Goal: Check status: Check status

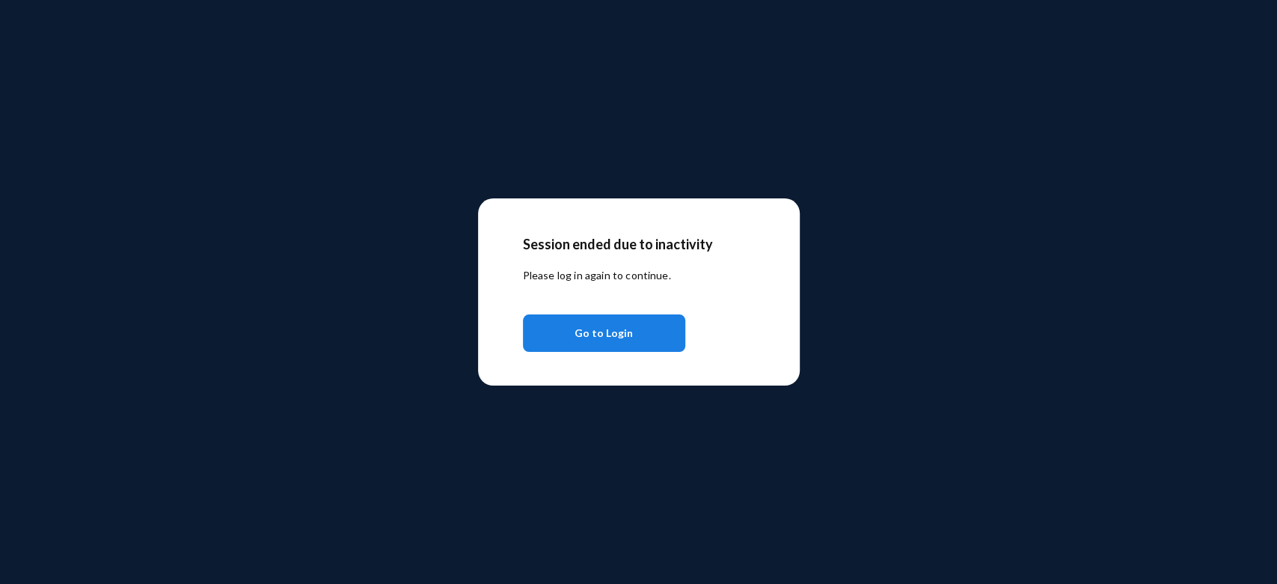
click at [599, 344] on span "Go to Login" at bounding box center [604, 333] width 58 height 27
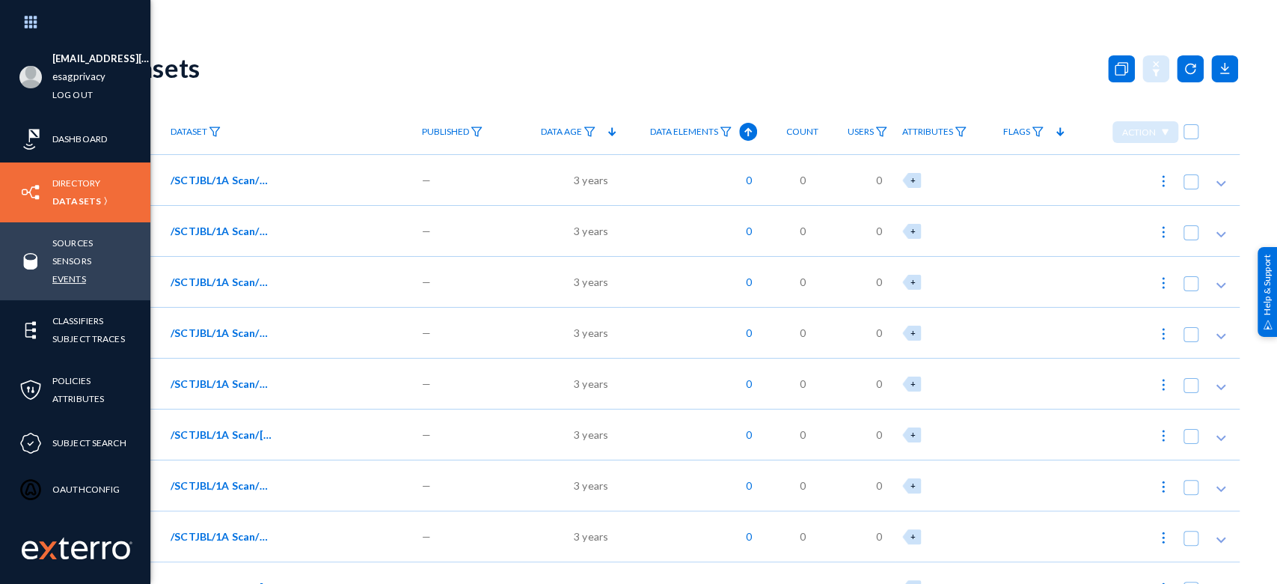
click at [76, 279] on link "Events" at bounding box center [69, 278] width 34 height 17
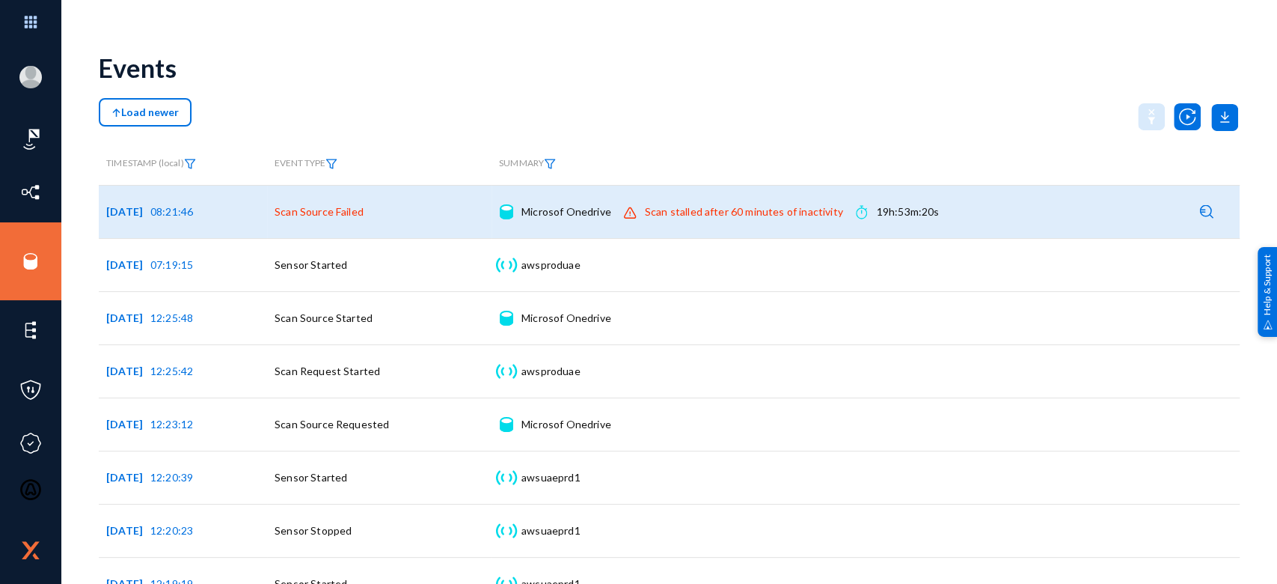
click at [743, 210] on div "Scan stalled after 60 minutes of inactivity" at bounding box center [744, 211] width 198 height 15
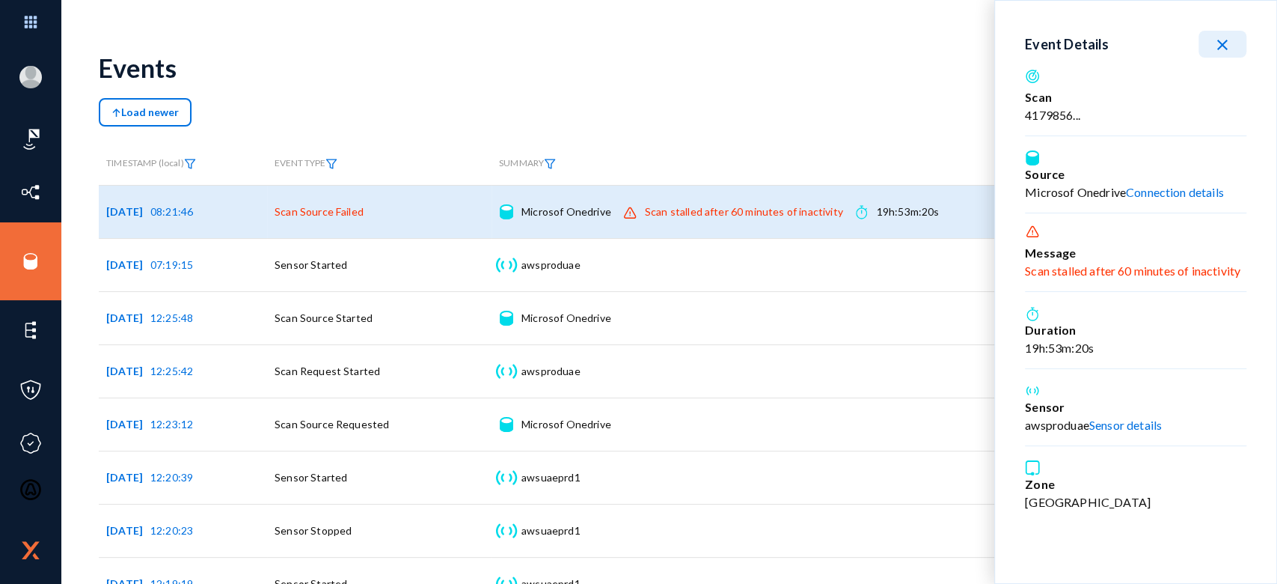
click at [1238, 42] on button "close" at bounding box center [1223, 44] width 48 height 27
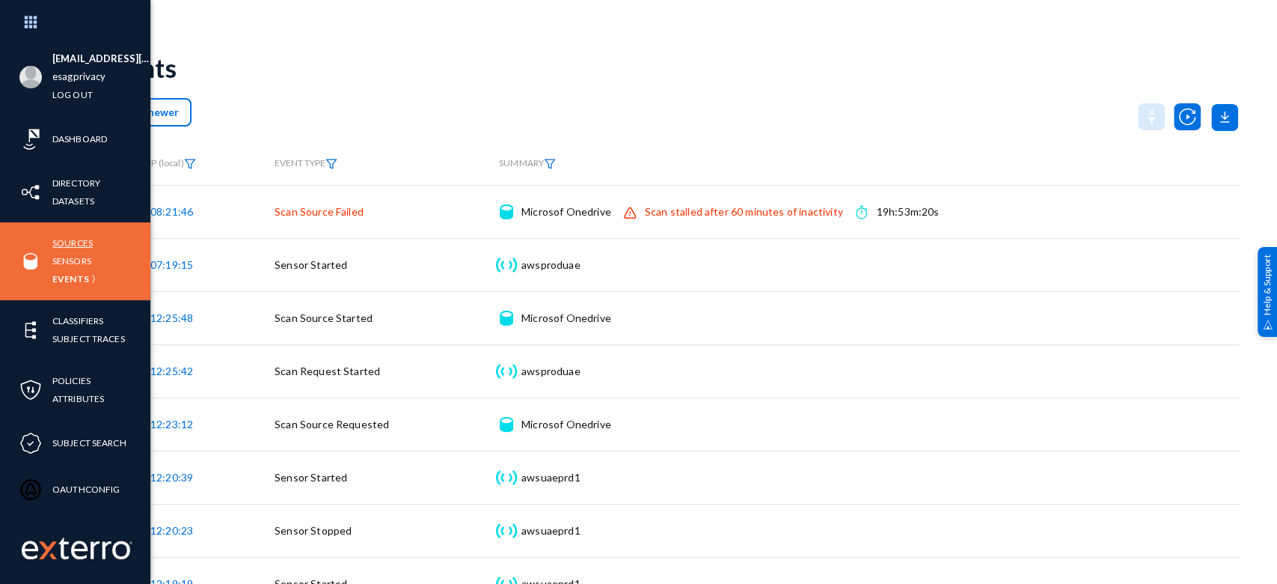
click at [87, 241] on link "Sources" at bounding box center [72, 242] width 40 height 17
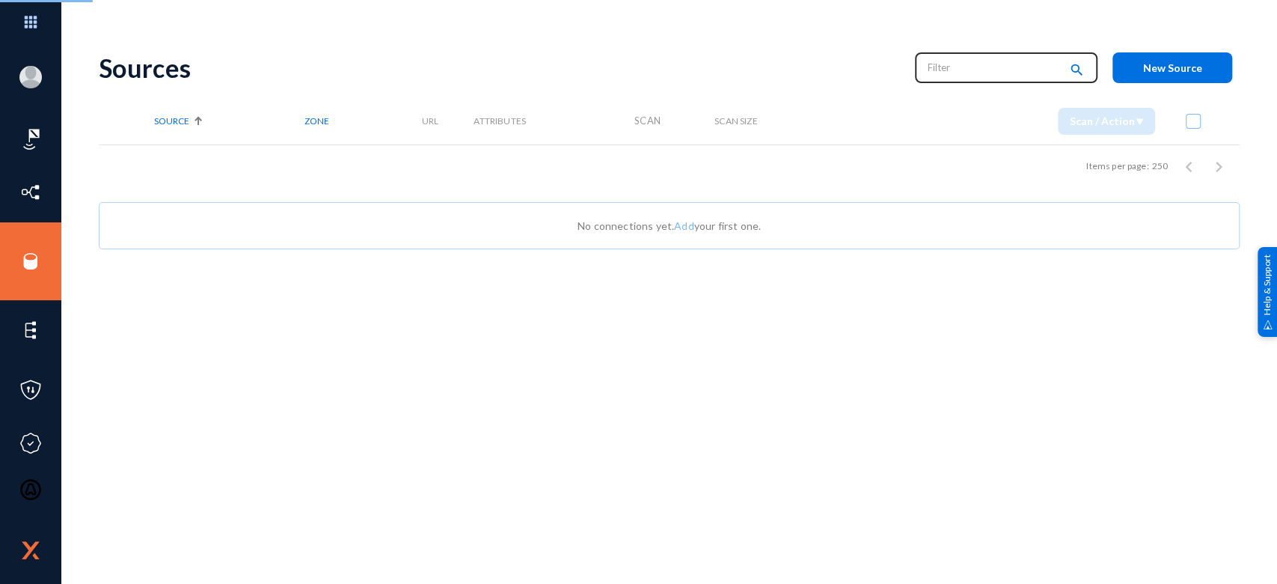
click at [967, 70] on input "text" at bounding box center [994, 67] width 132 height 22
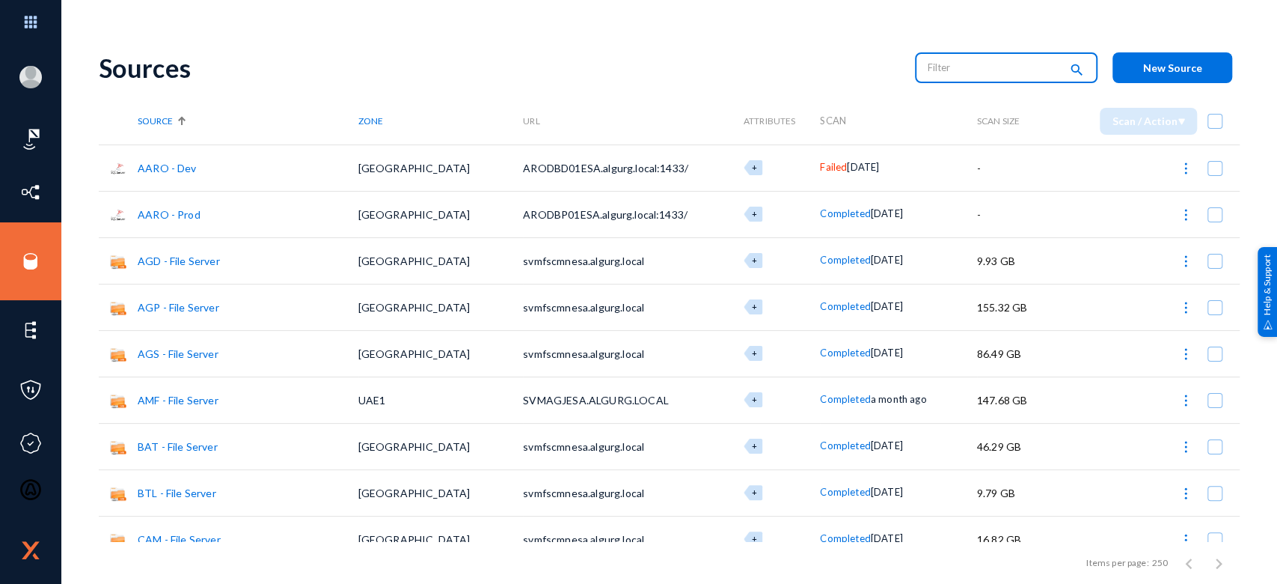
click at [967, 70] on input "text" at bounding box center [994, 67] width 132 height 22
type input "one"
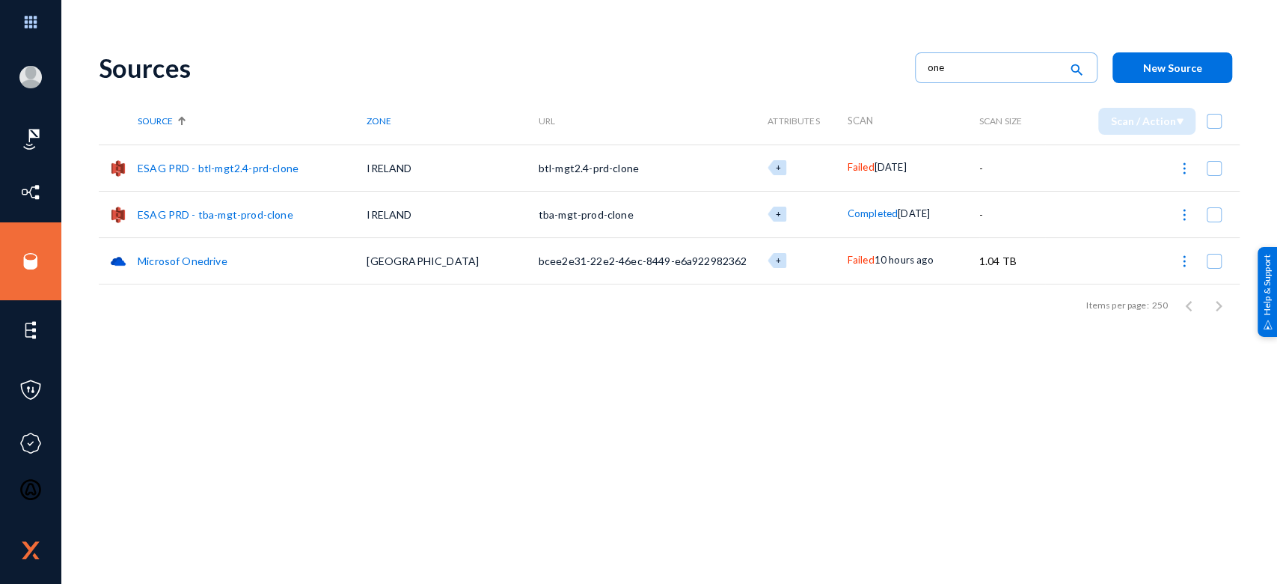
click at [848, 262] on span "Failed" at bounding box center [861, 260] width 27 height 12
click at [27, 13] on div at bounding box center [638, 292] width 1277 height 584
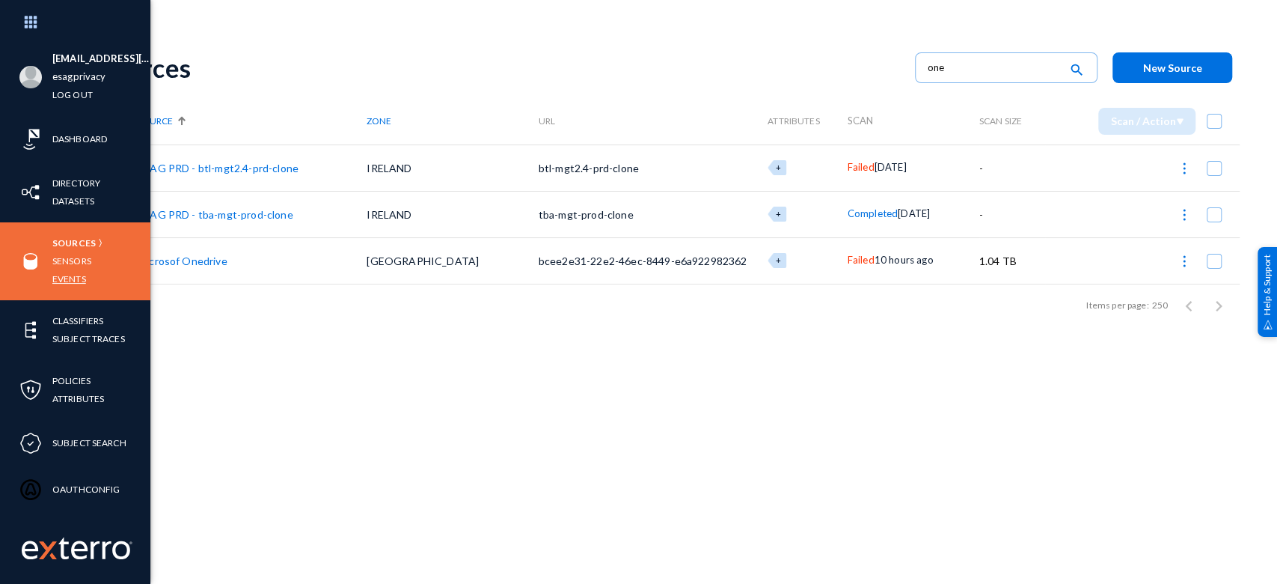
click at [66, 279] on link "Events" at bounding box center [69, 278] width 34 height 17
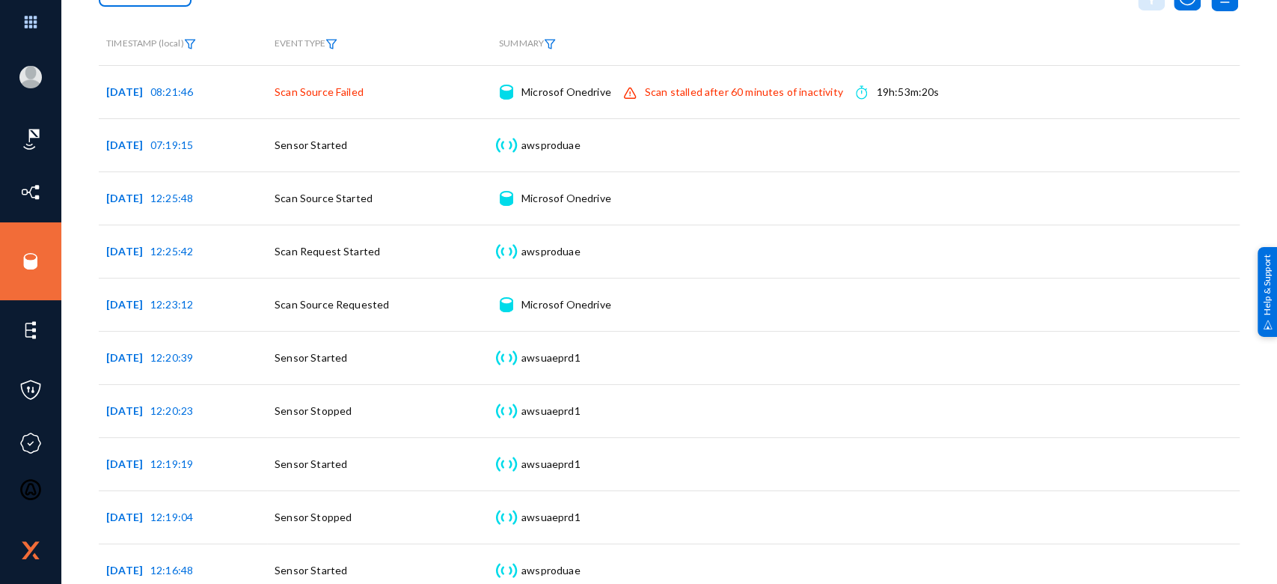
scroll to position [82, 0]
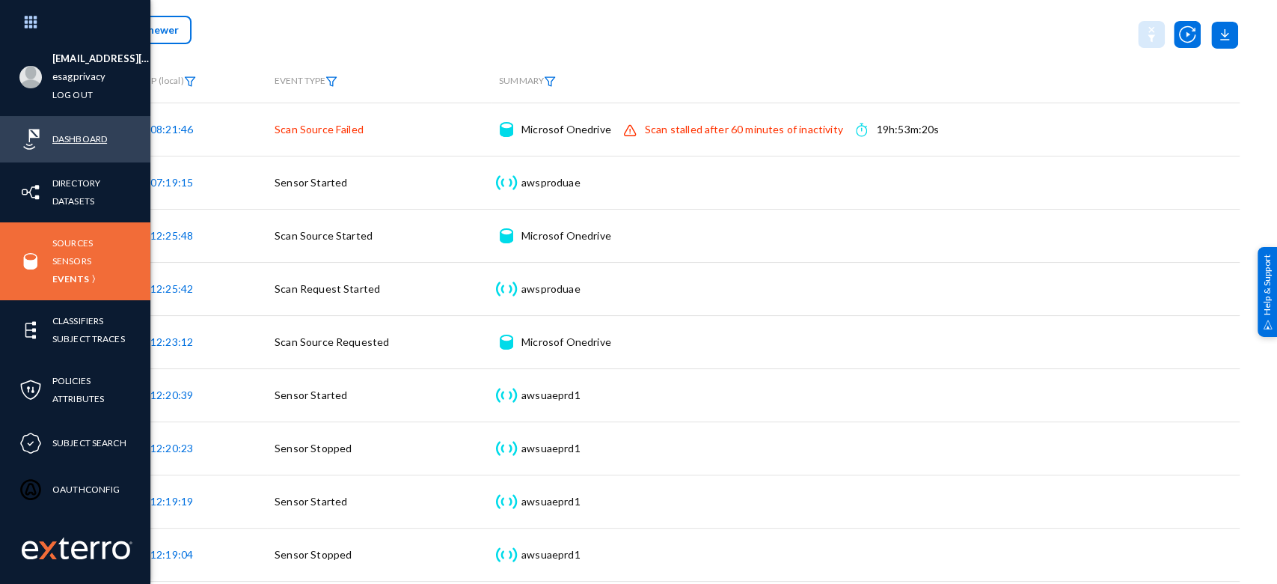
click at [60, 135] on link "Dashboard" at bounding box center [79, 138] width 55 height 17
